Goal: Navigation & Orientation: Find specific page/section

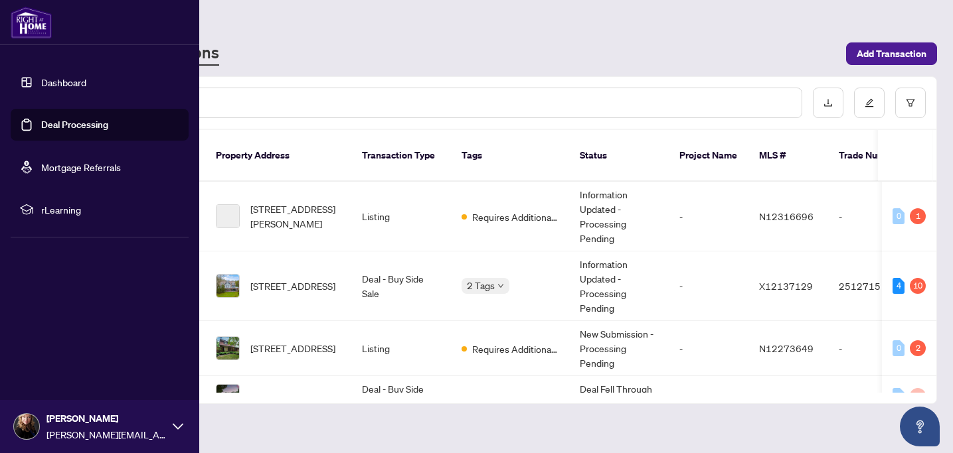
click at [77, 82] on link "Dashboard" at bounding box center [63, 82] width 45 height 12
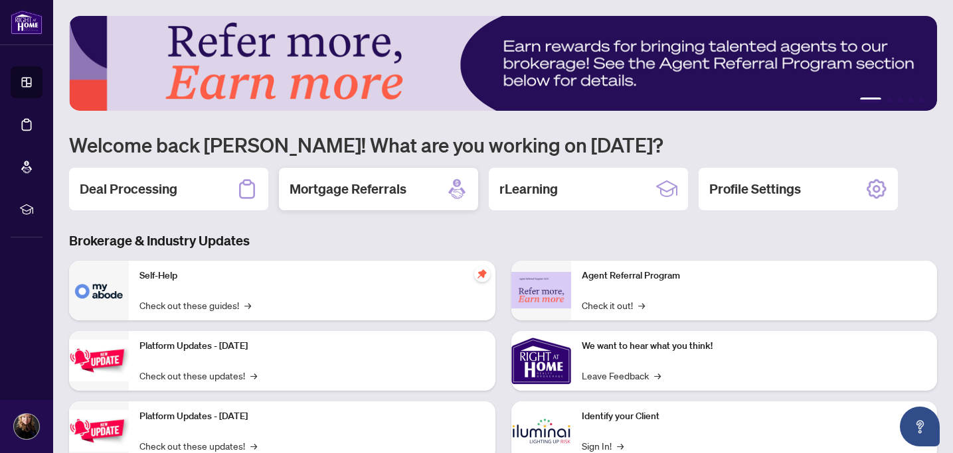
click at [402, 181] on h2 "Mortgage Referrals" at bounding box center [347, 189] width 117 height 19
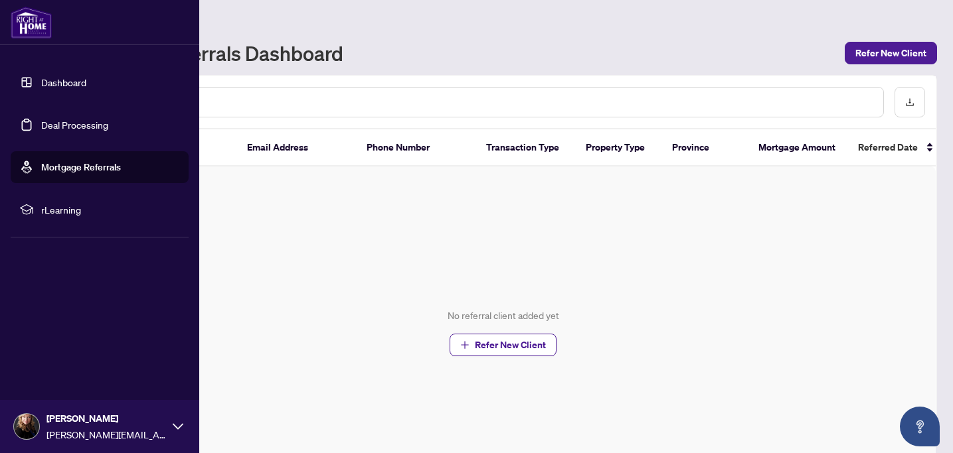
click at [41, 88] on link "Dashboard" at bounding box center [63, 82] width 45 height 12
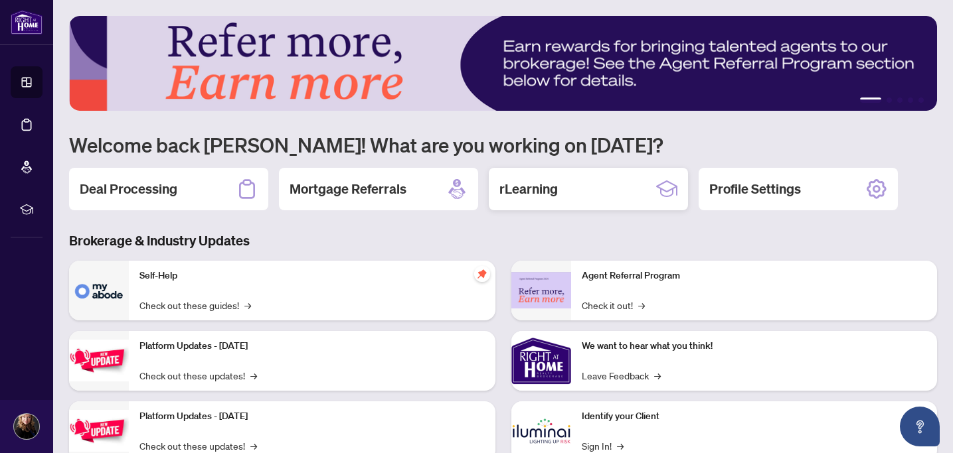
click at [594, 184] on div "rLearning" at bounding box center [588, 189] width 199 height 42
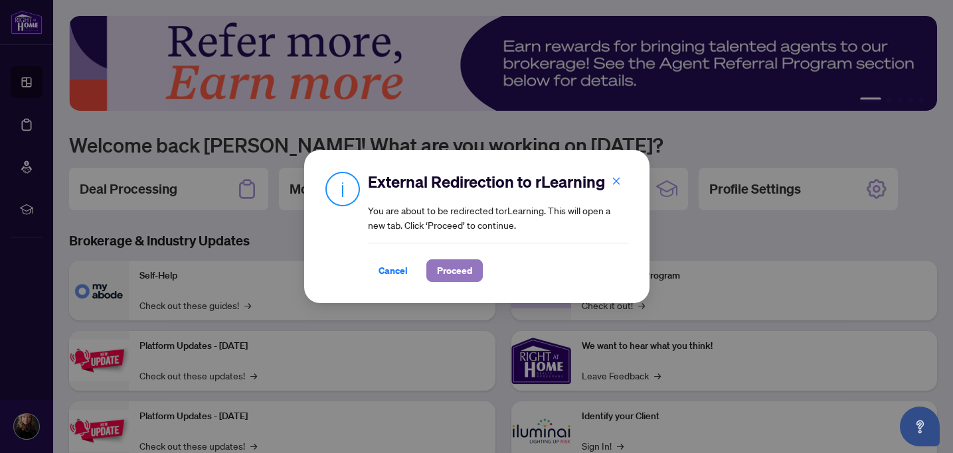
click at [456, 273] on span "Proceed" at bounding box center [454, 270] width 35 height 21
